Goal: Task Accomplishment & Management: Manage account settings

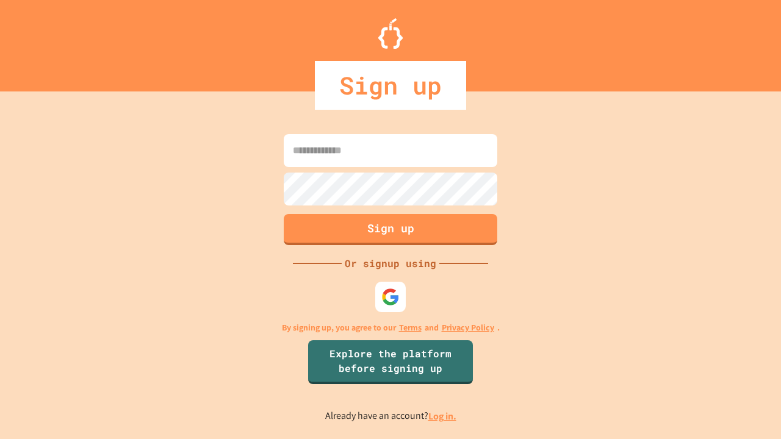
click at [443, 416] on link "Log in." at bounding box center [442, 416] width 28 height 13
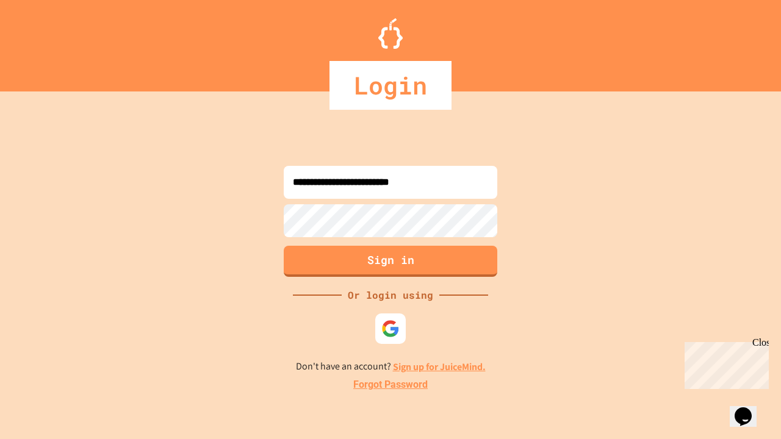
type input "**********"
